Goal: Task Accomplishment & Management: Manage account settings

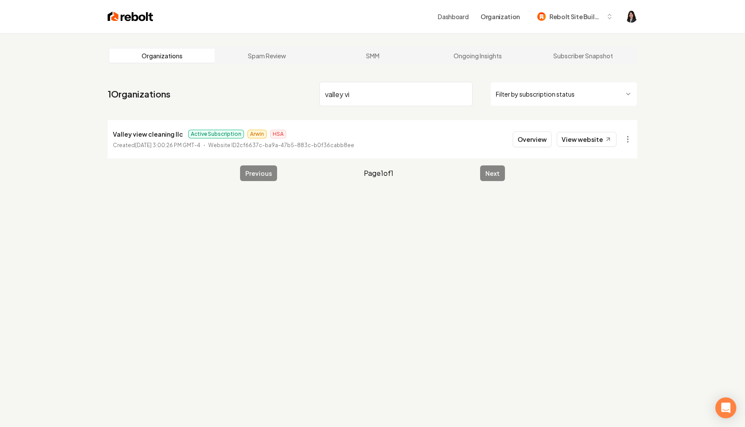
scroll to position [33, 0]
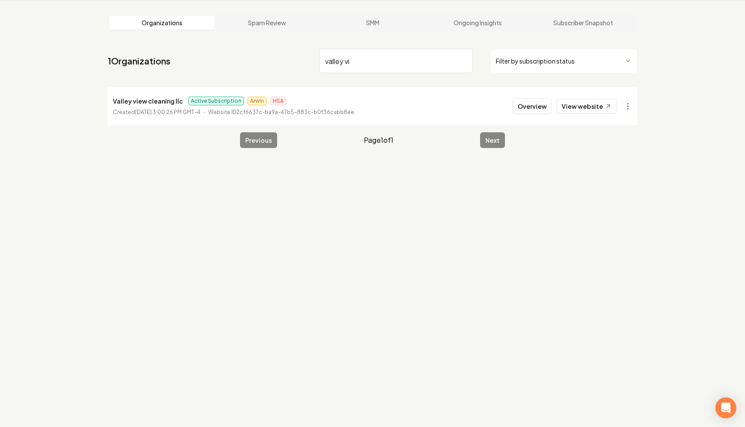
click at [464, 63] on input "valley vi" at bounding box center [395, 61] width 153 height 24
paste input "RDZ Roofing"
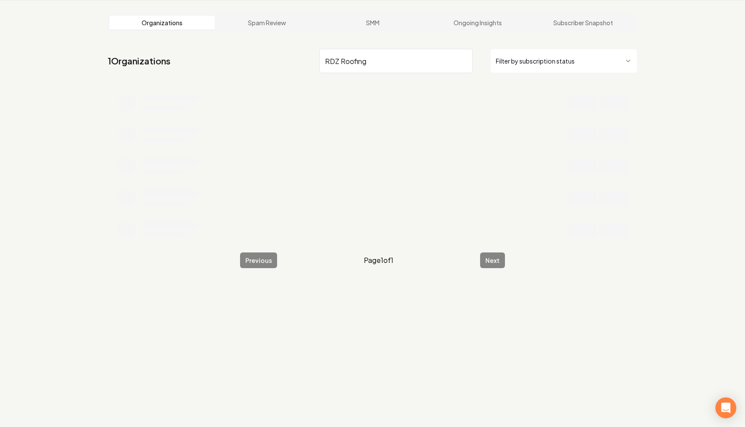
type input "RDZ Roofing"
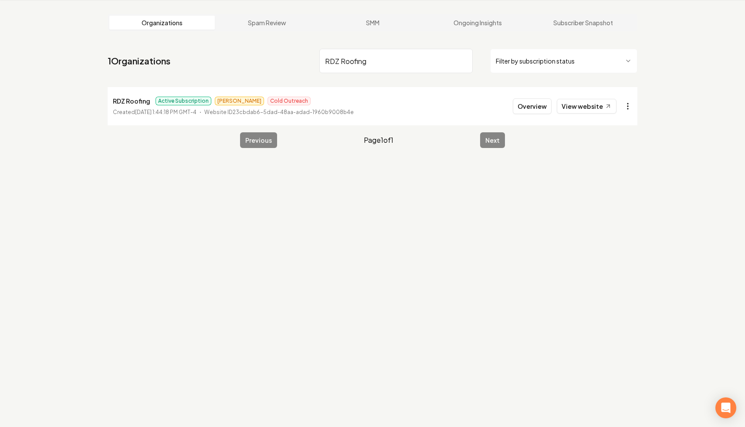
click at [626, 105] on html "Dashboard Organization Rebolt Site Builder Organizations Spam Review SMM Ongoin…" at bounding box center [372, 180] width 745 height 427
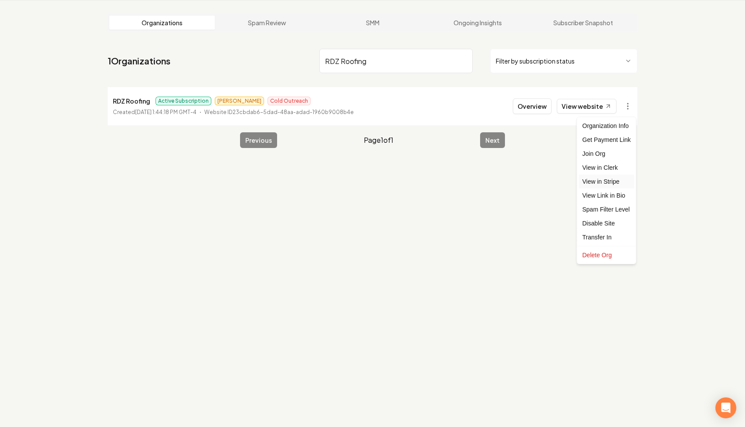
click at [617, 182] on link "View in Stripe" at bounding box center [606, 182] width 55 height 14
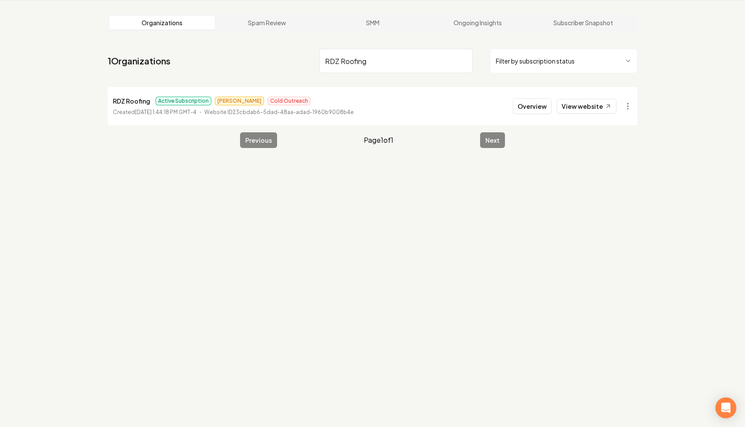
click at [462, 61] on input "RDZ Roofing" at bounding box center [395, 61] width 153 height 24
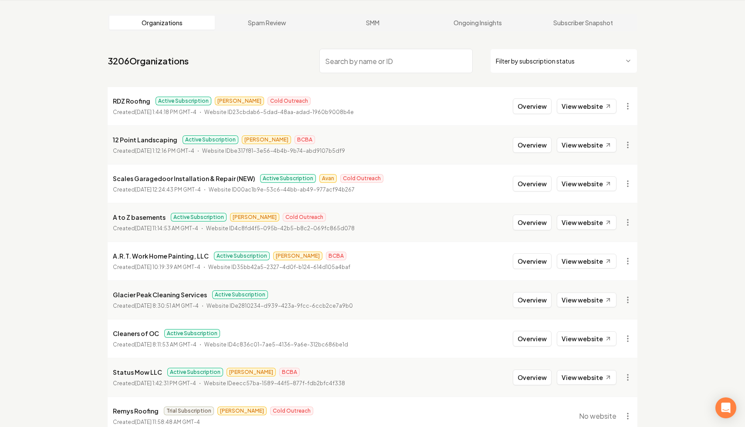
click at [526, 61] on html "Dashboard Organization Rebolt Site Builder Organizations Spam Review SMM Ongoin…" at bounding box center [372, 180] width 745 height 427
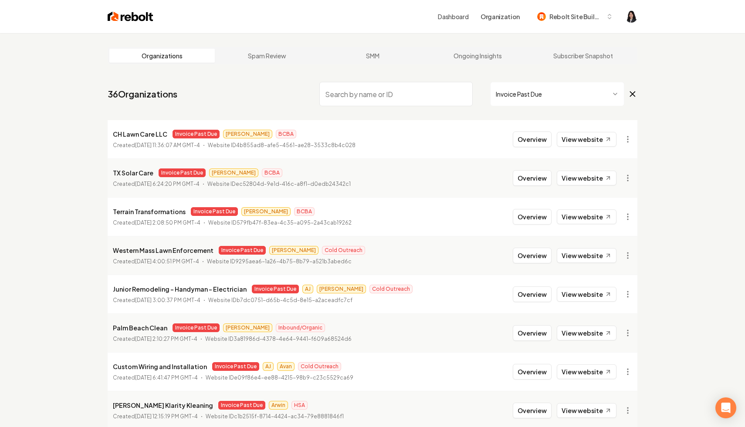
click at [366, 92] on input "search" at bounding box center [395, 94] width 153 height 24
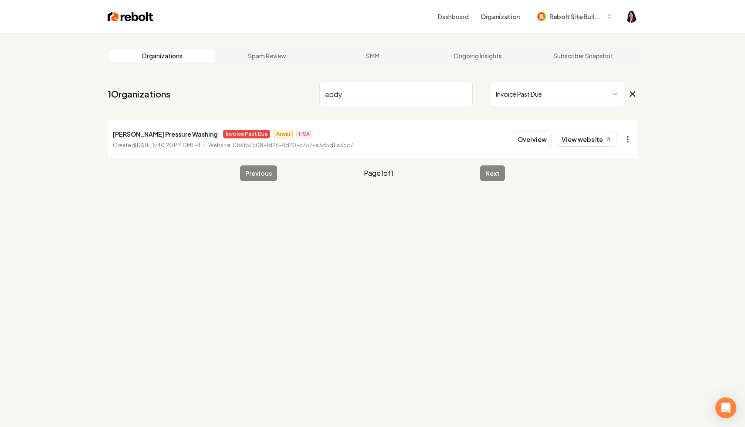
type input "eddy"
click at [630, 142] on html "Dashboard Organization Rebolt Site Builder Organizations Spam Review SMM Ongoin…" at bounding box center [372, 213] width 745 height 427
click at [440, 81] on html "Dashboard Organization Rebolt Site Builder Organizations Spam Review SMM Ongoin…" at bounding box center [372, 213] width 745 height 427
click at [463, 93] on input "eddy" at bounding box center [395, 94] width 153 height 24
type input "godoy"
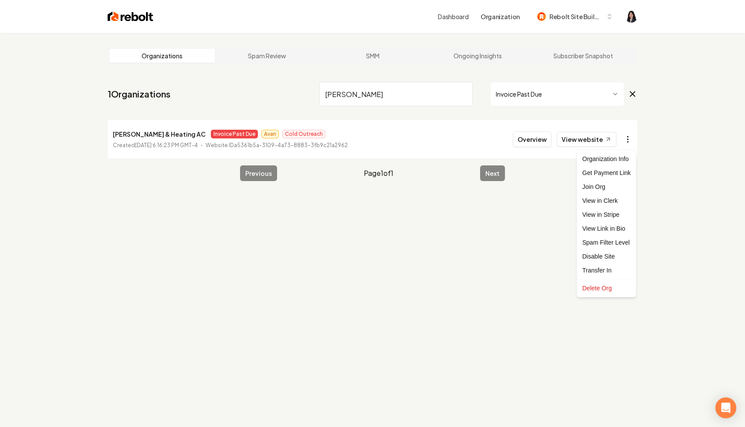
click at [628, 142] on html "Dashboard Organization Rebolt Site Builder Organizations Spam Review SMM Ongoin…" at bounding box center [372, 213] width 745 height 427
click at [619, 217] on link "View in Stripe" at bounding box center [606, 215] width 55 height 14
click at [465, 95] on input "godoy" at bounding box center [395, 94] width 153 height 24
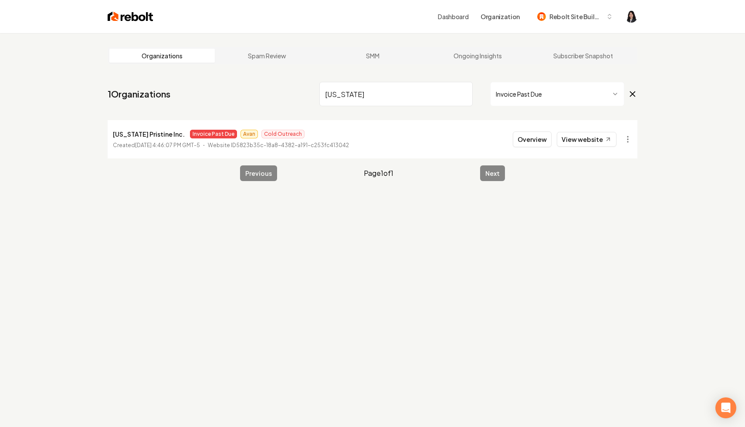
type input "hawaii"
click at [464, 92] on input "hawaii" at bounding box center [395, 94] width 153 height 24
type input "jack"
click at [632, 143] on html "Dashboard Organization Rebolt Site Builder Organizations Spam Review SMM Ongoin…" at bounding box center [372, 213] width 745 height 427
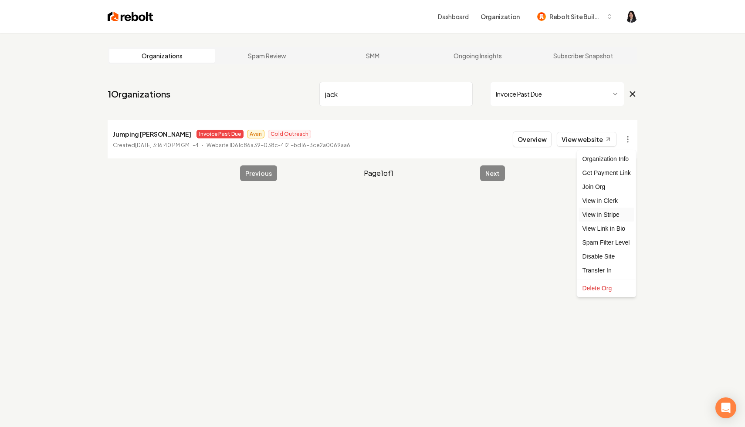
click at [624, 214] on link "View in Stripe" at bounding box center [606, 215] width 55 height 14
click at [464, 94] on input "jack" at bounding box center [395, 94] width 153 height 24
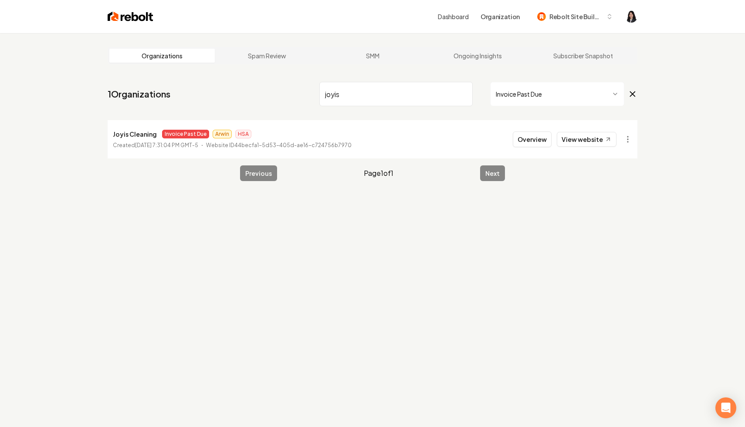
type input "joyis"
click at [631, 136] on html "Dashboard Organization Rebolt Site Builder Organizations Spam Review SMM Ongoin…" at bounding box center [372, 213] width 745 height 427
click at [614, 214] on link "View in Stripe" at bounding box center [606, 215] width 55 height 14
click at [463, 94] on input "joyis" at bounding box center [395, 94] width 153 height 24
type input "kay"
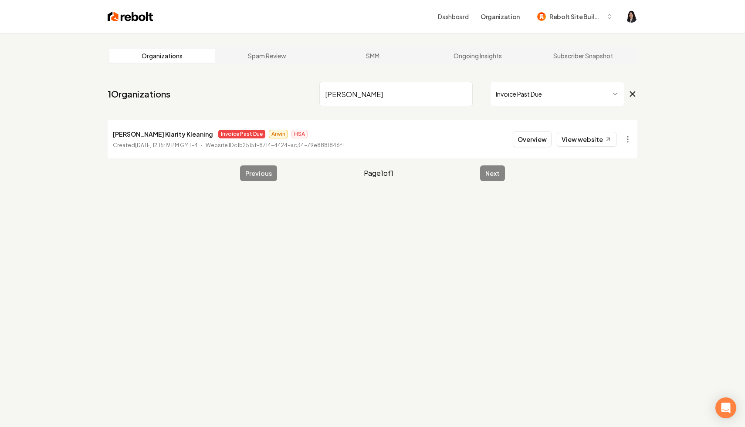
click at [462, 95] on input "kay" at bounding box center [395, 94] width 153 height 24
click at [620, 142] on html "Dashboard Organization Rebolt Site Builder Organizations Spam Review SMM Ongoin…" at bounding box center [372, 213] width 745 height 427
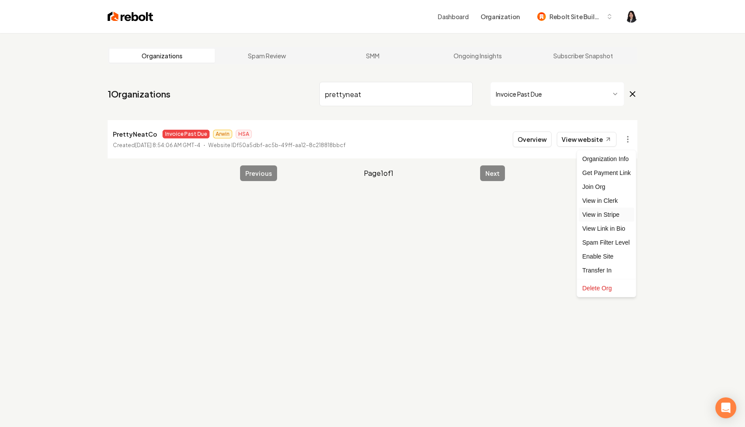
click at [614, 217] on link "View in Stripe" at bounding box center [606, 215] width 55 height 14
drag, startPoint x: 380, startPoint y: 100, endPoint x: 255, endPoint y: 91, distance: 125.9
click at [255, 91] on nav "1 Organizations prettyneat Invoice Past Due" at bounding box center [373, 97] width 530 height 38
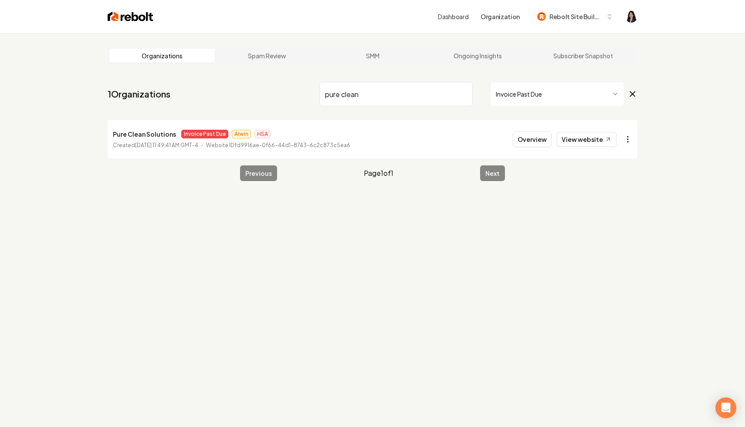
type input "pure clean"
click at [631, 141] on html "Dashboard Organization Rebolt Site Builder Organizations Spam Review SMM Ongoin…" at bounding box center [372, 213] width 745 height 427
click at [613, 214] on link "View in Stripe" at bounding box center [606, 215] width 55 height 14
drag, startPoint x: 173, startPoint y: 135, endPoint x: 112, endPoint y: 137, distance: 61.0
click at [112, 137] on li "Pure Clean Solutions Invoice Past Due Arwin HSA Created November 1, 2024, 11:49…" at bounding box center [373, 139] width 530 height 38
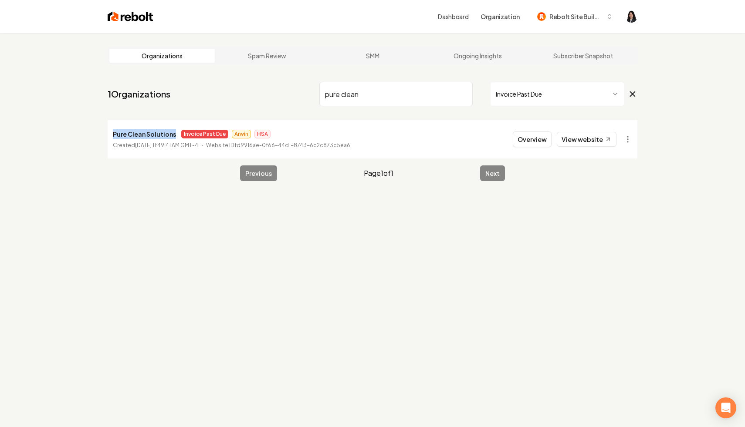
copy p "Pure Clean Solutions"
click at [465, 95] on input "pure clean" at bounding box center [395, 94] width 153 height 24
type input "rincon"
click at [627, 139] on html "Dashboard Organization Rebolt Site Builder Organizations Spam Review SMM Ongoin…" at bounding box center [372, 213] width 745 height 427
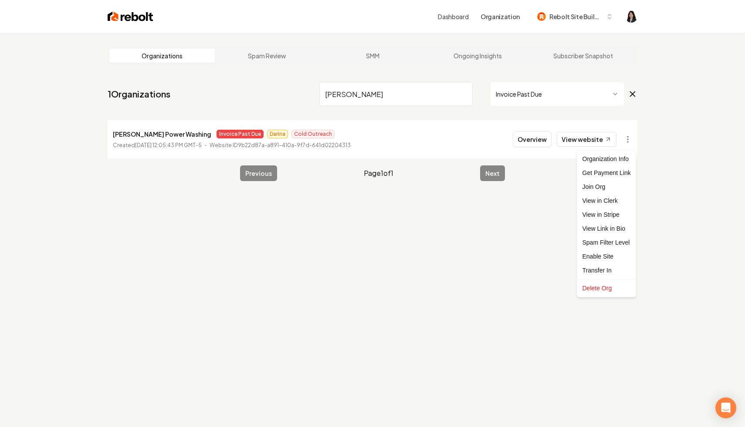
click at [556, 163] on html "Dashboard Organization Rebolt Site Builder Organizations Spam Review SMM Ongoin…" at bounding box center [372, 213] width 745 height 427
click at [581, 137] on link "View website" at bounding box center [587, 139] width 60 height 15
click at [463, 93] on input "rincon" at bounding box center [395, 94] width 153 height 24
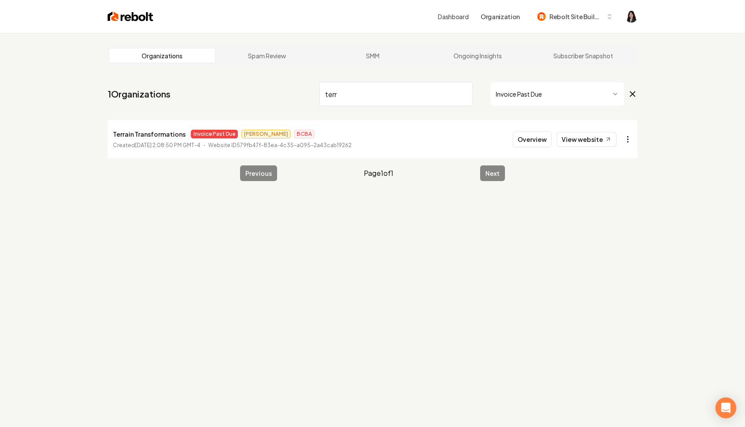
type input "terr"
click at [626, 146] on html "Dashboard Organization Rebolt Site Builder Organizations Spam Review SMM Ongoin…" at bounding box center [372, 213] width 745 height 427
click at [617, 214] on link "View in Stripe" at bounding box center [606, 215] width 55 height 14
click at [464, 94] on input "terr" at bounding box center [395, 94] width 153 height 24
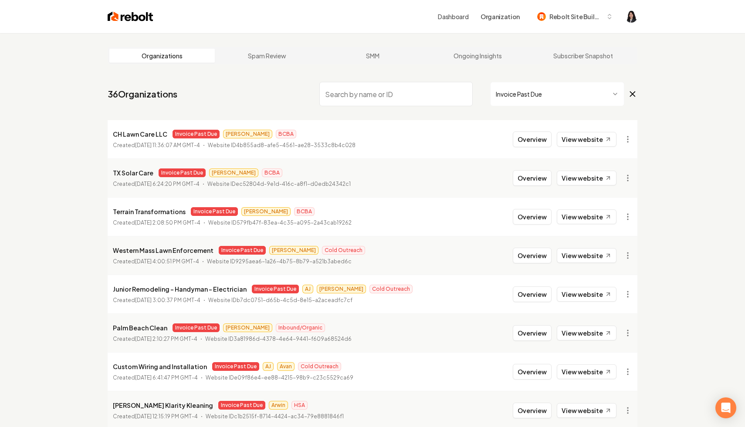
click at [636, 95] on icon at bounding box center [633, 94] width 10 height 10
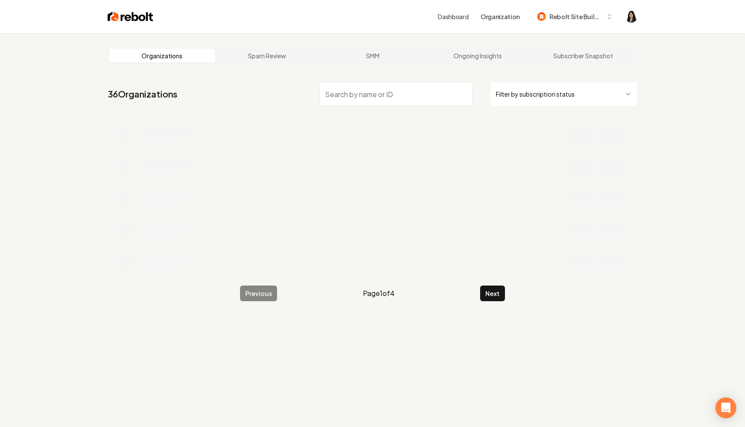
click at [421, 92] on input "search" at bounding box center [395, 94] width 153 height 24
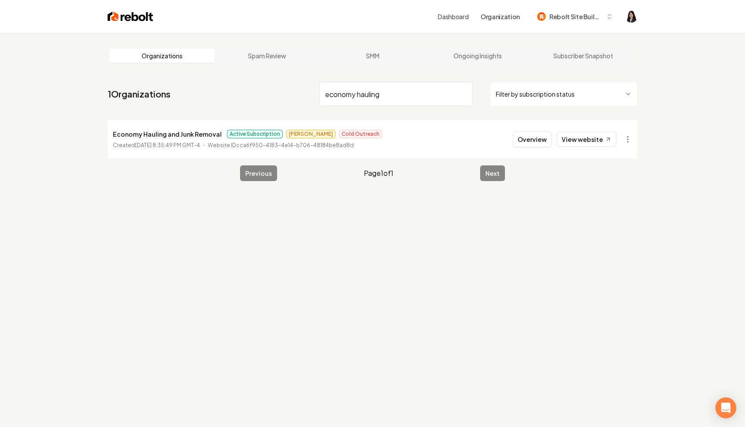
type input "economy hauling"
click at [627, 137] on html "Dashboard Organization Rebolt Site Builder Organizations Spam Review SMM Ongoin…" at bounding box center [372, 213] width 745 height 427
click at [618, 217] on link "View in Stripe" at bounding box center [606, 215] width 55 height 14
click at [461, 94] on input "economy hauling" at bounding box center [395, 94] width 153 height 24
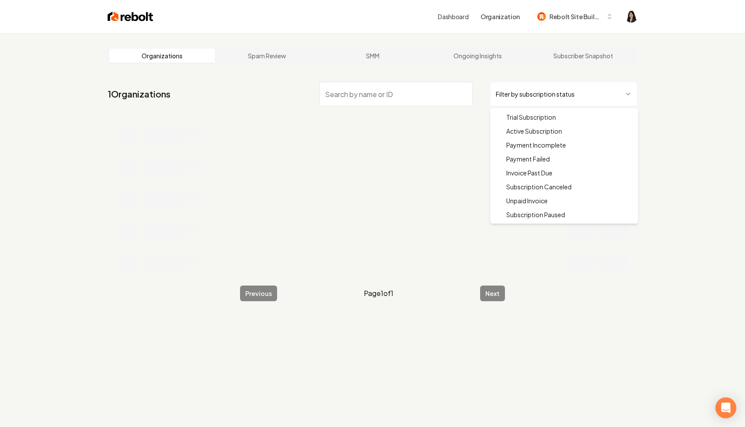
click at [515, 97] on html "Dashboard Organization Rebolt Site Builder Organizations Spam Review SMM Ongoin…" at bounding box center [372, 213] width 745 height 427
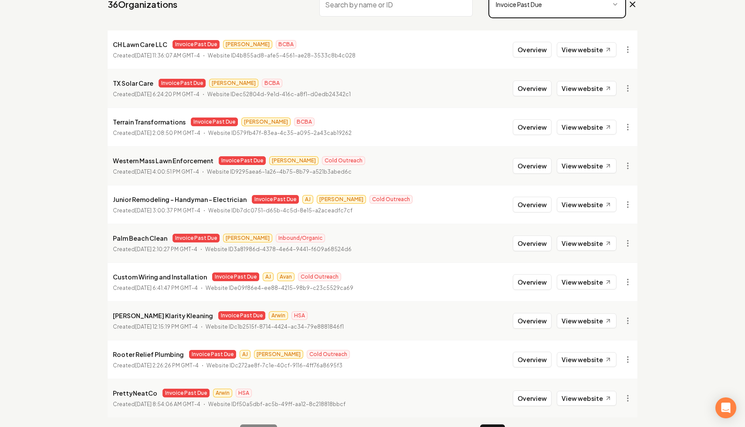
scroll to position [117, 0]
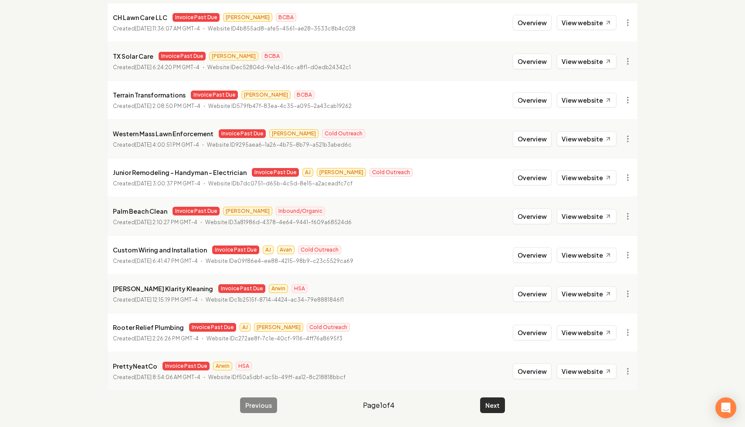
click at [497, 405] on button "Next" at bounding box center [492, 406] width 25 height 16
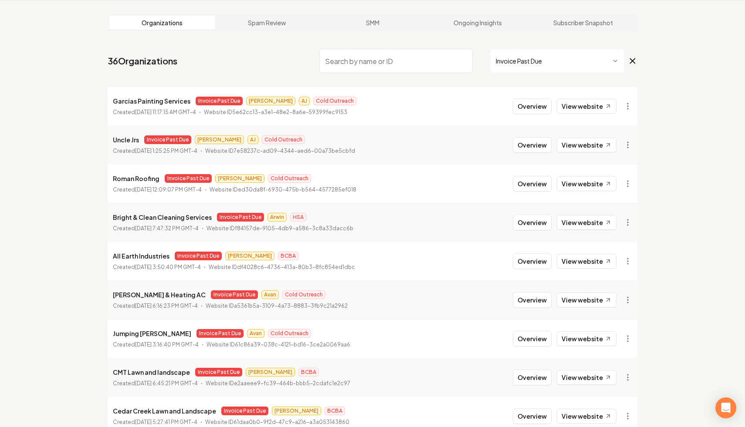
scroll to position [117, 0]
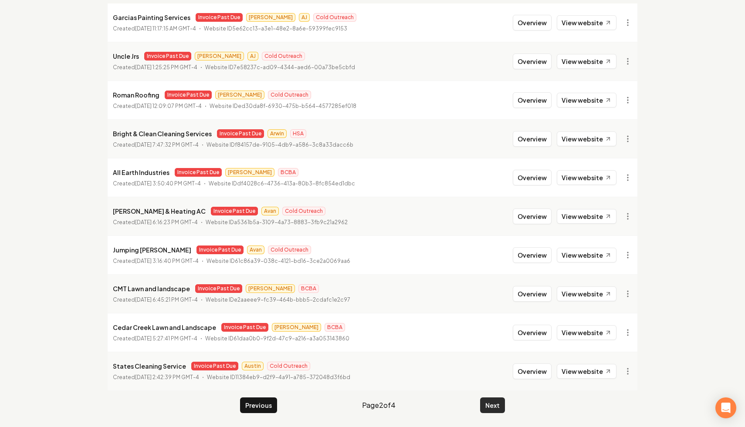
click at [492, 406] on button "Next" at bounding box center [492, 406] width 25 height 16
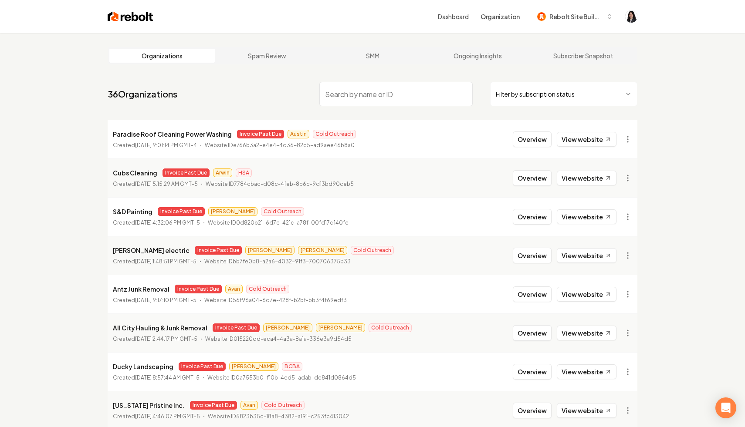
click at [513, 89] on html "Dashboard Organization Rebolt Site Builder Organizations Spam Review SMM Ongoin…" at bounding box center [372, 213] width 745 height 427
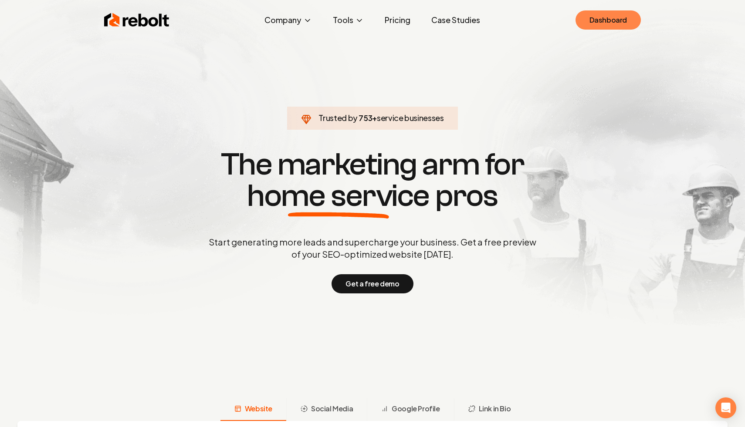
click at [610, 22] on link "Dashboard" at bounding box center [608, 19] width 65 height 19
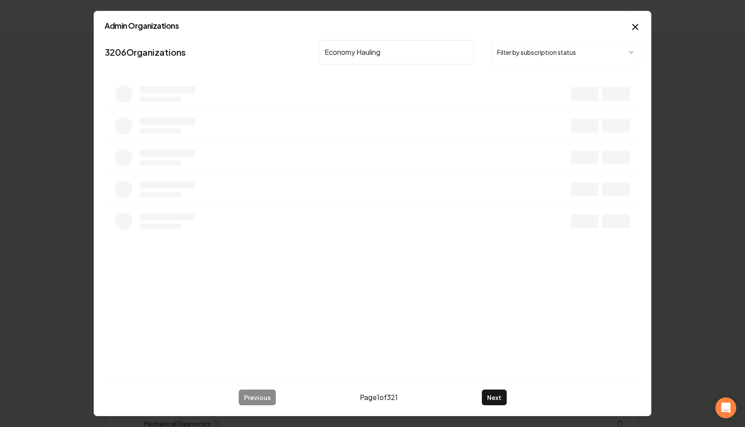
type input "Economy Hauling"
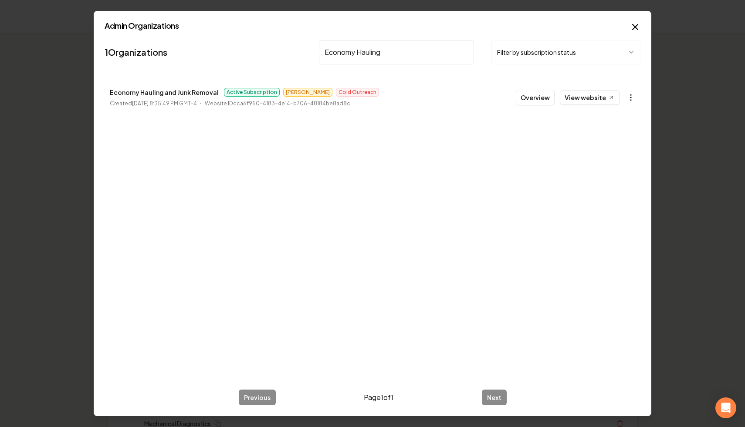
click at [629, 95] on icon "button" at bounding box center [631, 97] width 9 height 9
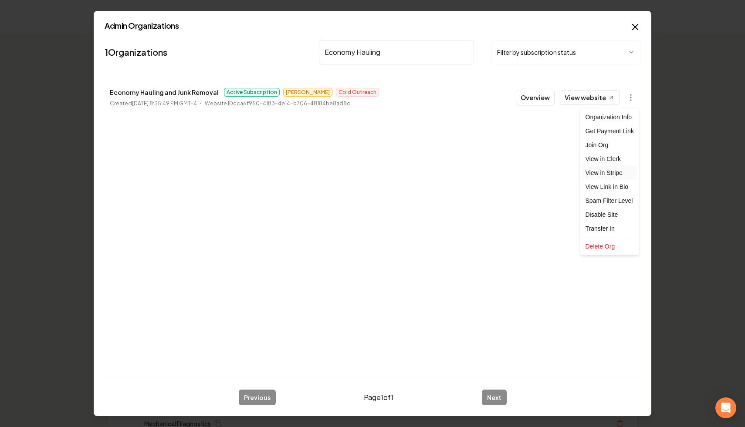
click at [619, 169] on link "View in Stripe" at bounding box center [609, 173] width 55 height 14
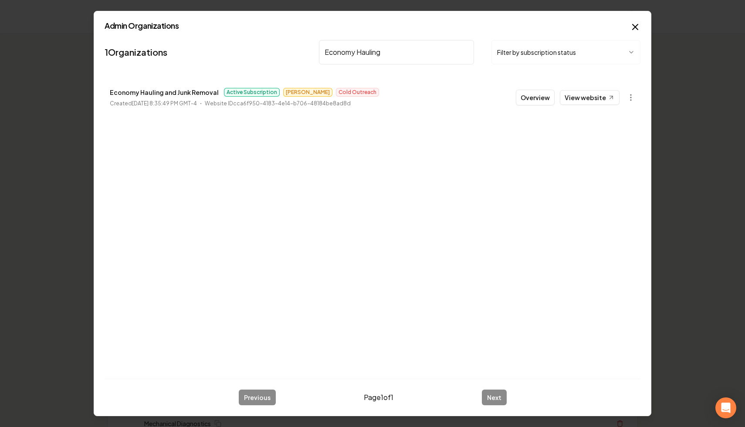
click at [465, 52] on input "Economy Hauling" at bounding box center [396, 52] width 155 height 24
type input "[PERSON_NAME]"
click at [630, 100] on circle "button" at bounding box center [630, 100] width 1 height 1
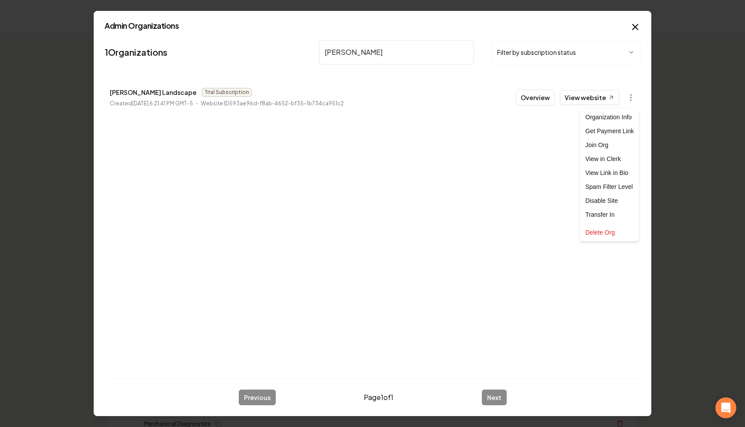
click at [550, 157] on div at bounding box center [372, 213] width 745 height 427
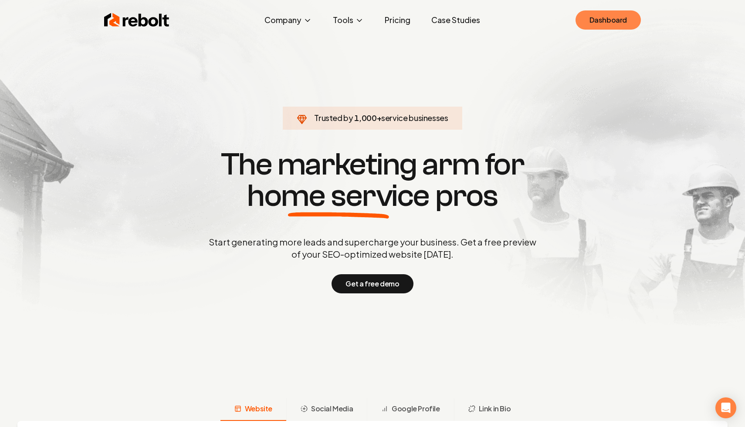
click at [600, 24] on link "Dashboard" at bounding box center [608, 19] width 65 height 19
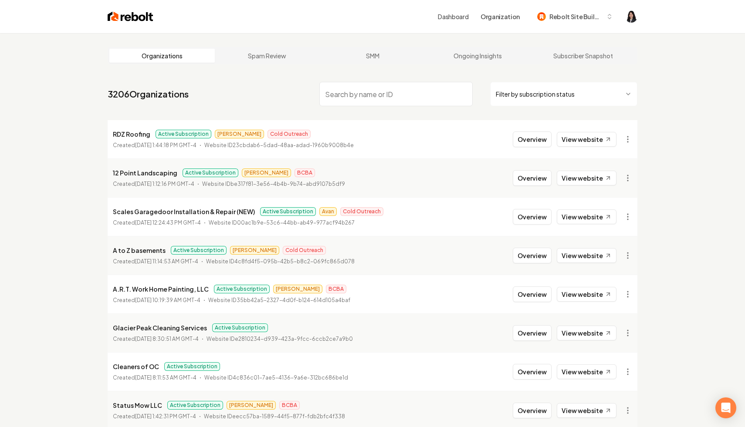
click at [521, 100] on html "Dashboard Organization Rebolt Site Builder Organizations Spam Review SMM Ongoin…" at bounding box center [372, 213] width 745 height 427
